Goal: Information Seeking & Learning: Check status

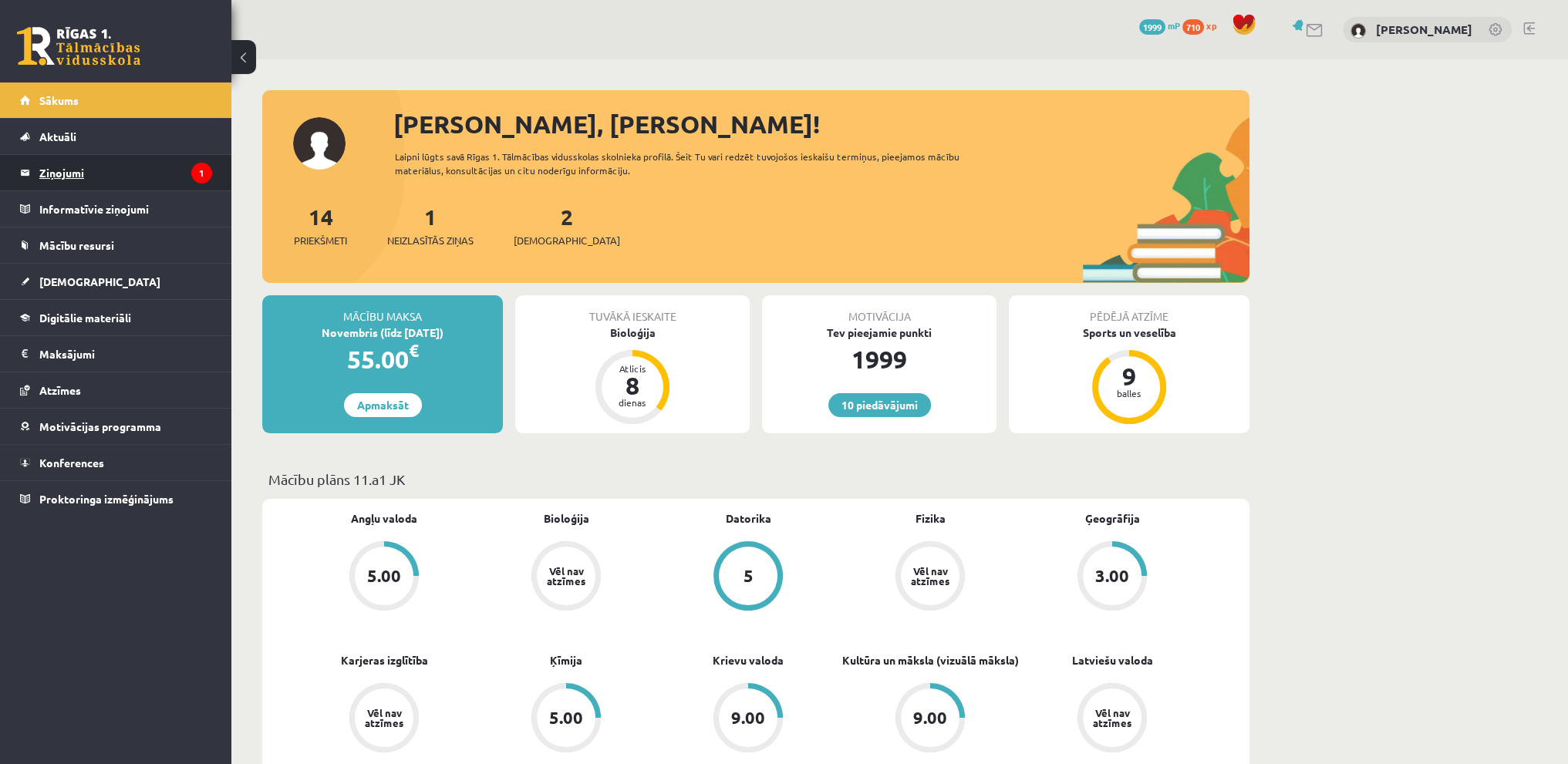
click at [41, 176] on legend "Ziņojumi 1" at bounding box center [125, 172] width 173 height 36
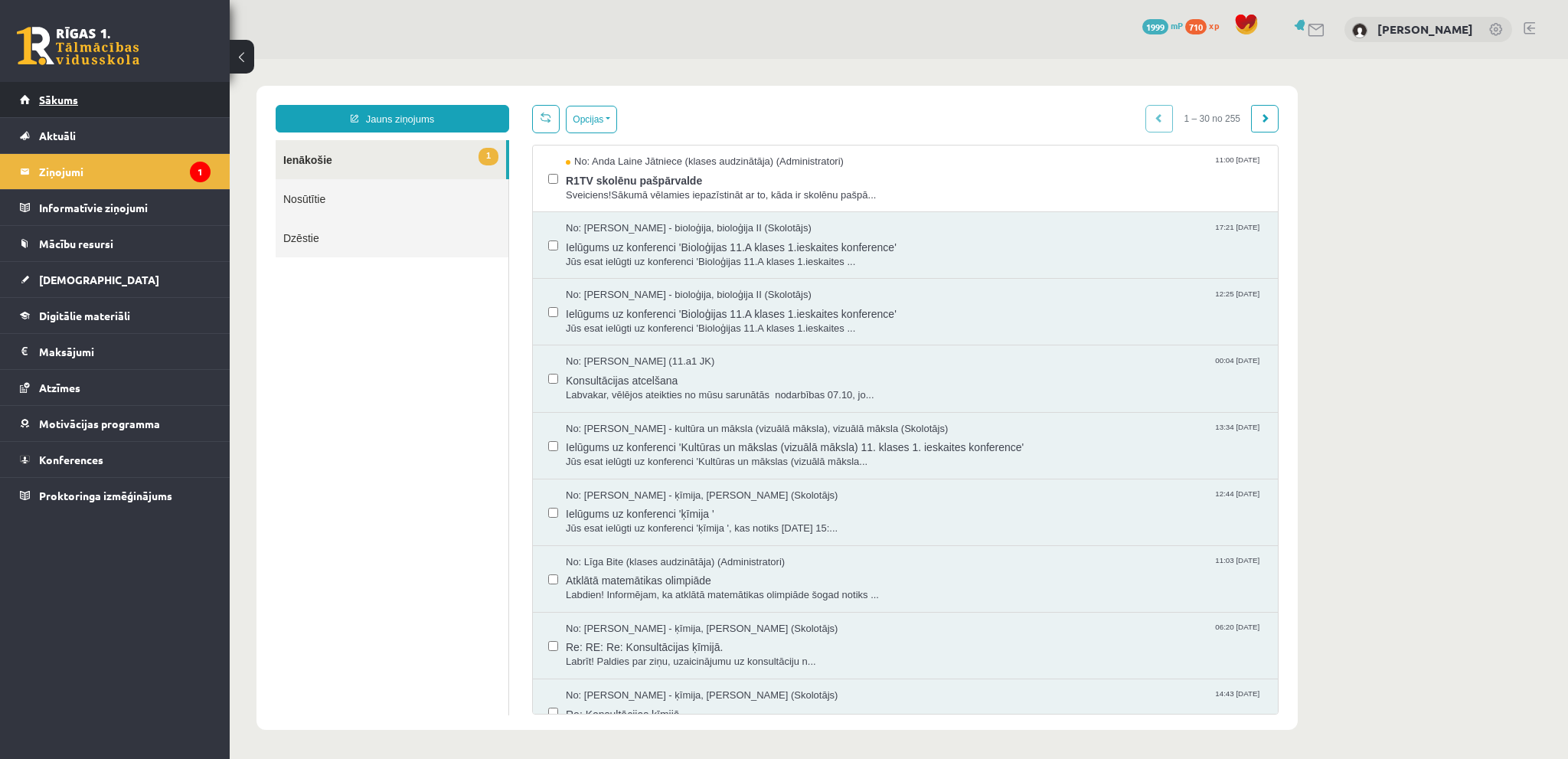
click at [68, 88] on link "Sākums" at bounding box center [115, 100] width 190 height 35
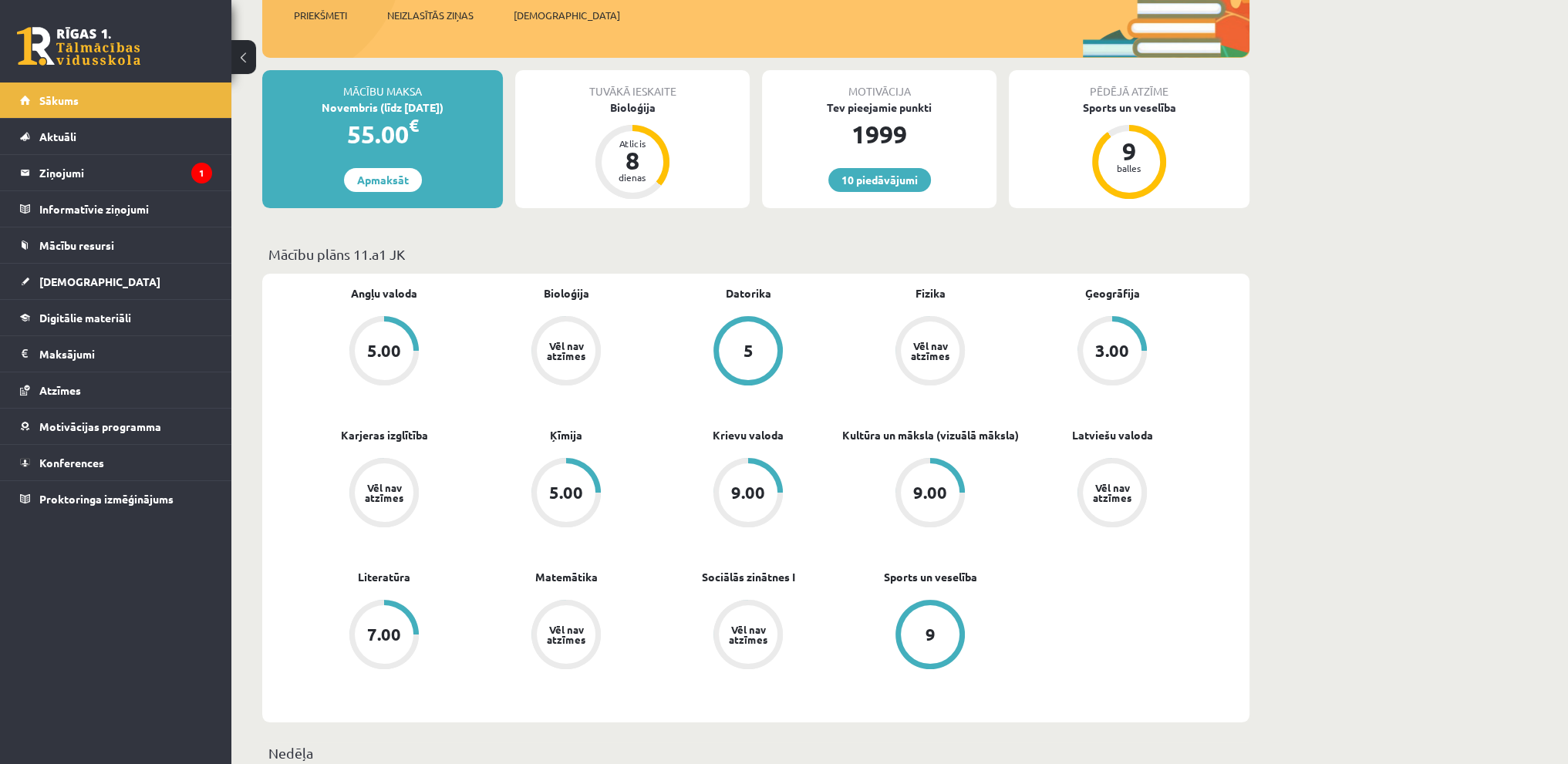
scroll to position [231, 0]
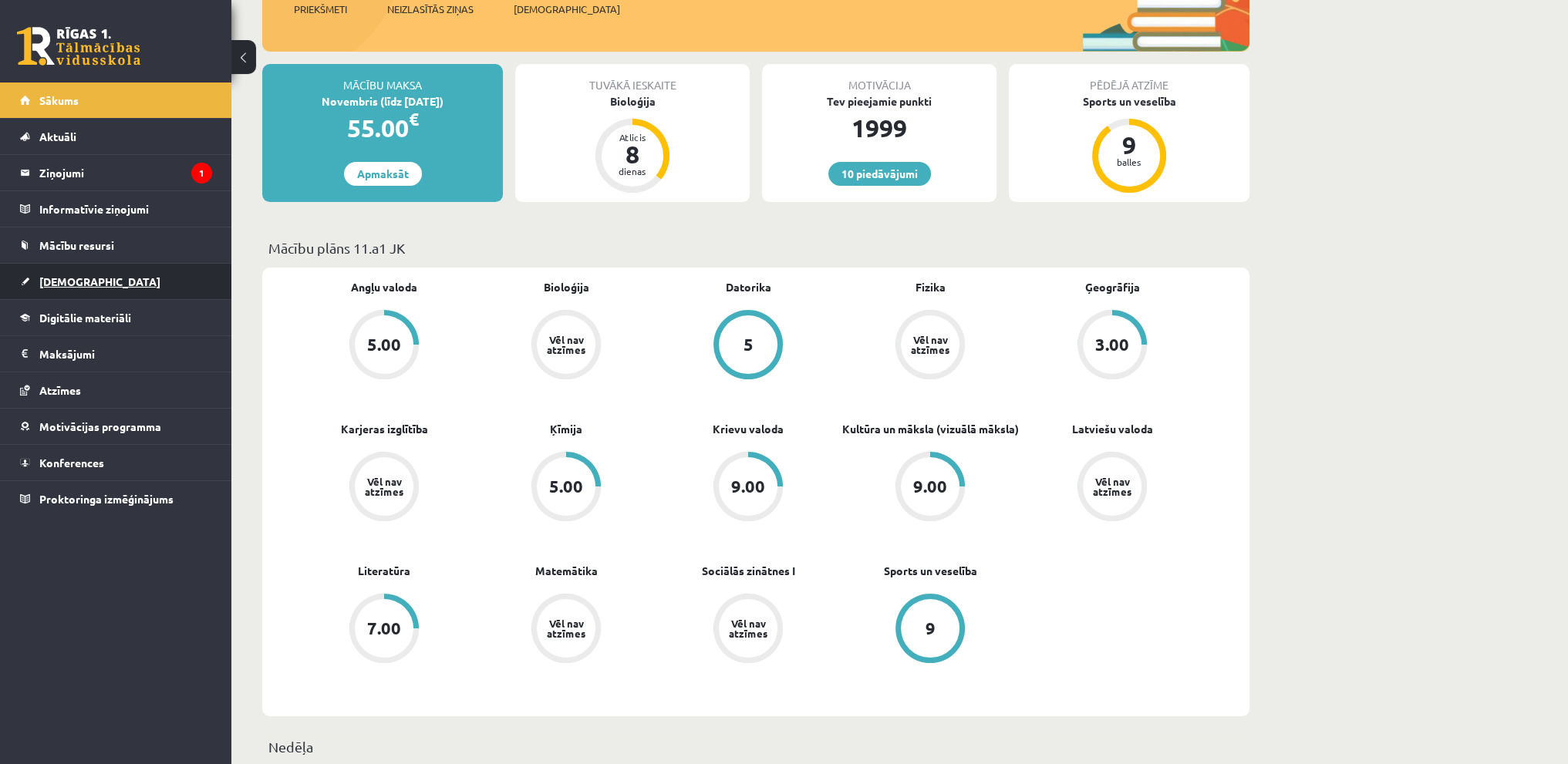
click at [84, 287] on link "[DEMOGRAPHIC_DATA]" at bounding box center [116, 281] width 192 height 36
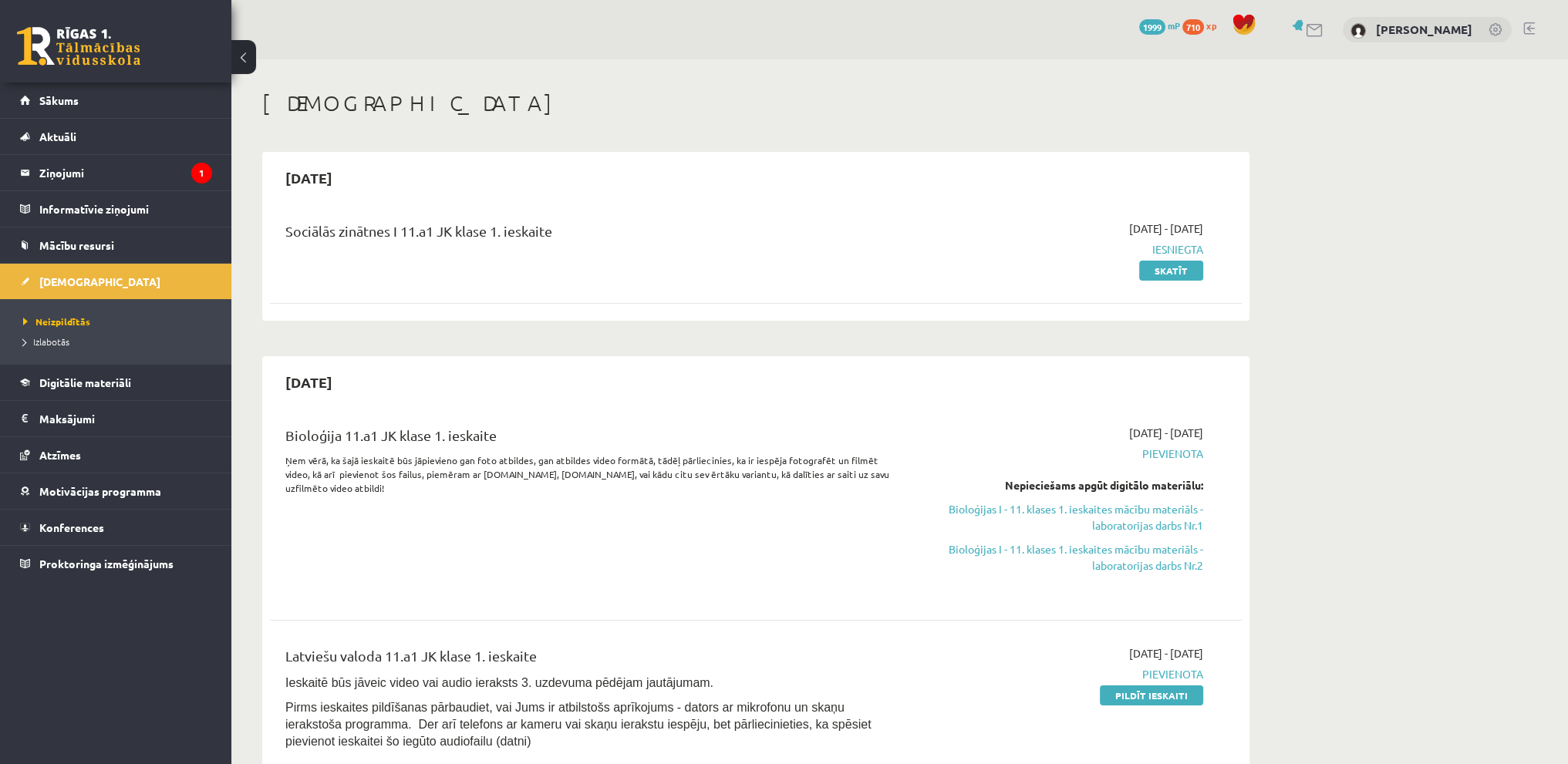
click at [1521, 24] on div "10 Dāvanas 1999 mP 710 xp Viktorija Bērziņa" at bounding box center [900, 29] width 1337 height 60
click at [1529, 29] on link at bounding box center [1529, 29] width 12 height 12
